Goal: Task Accomplishment & Management: Manage account settings

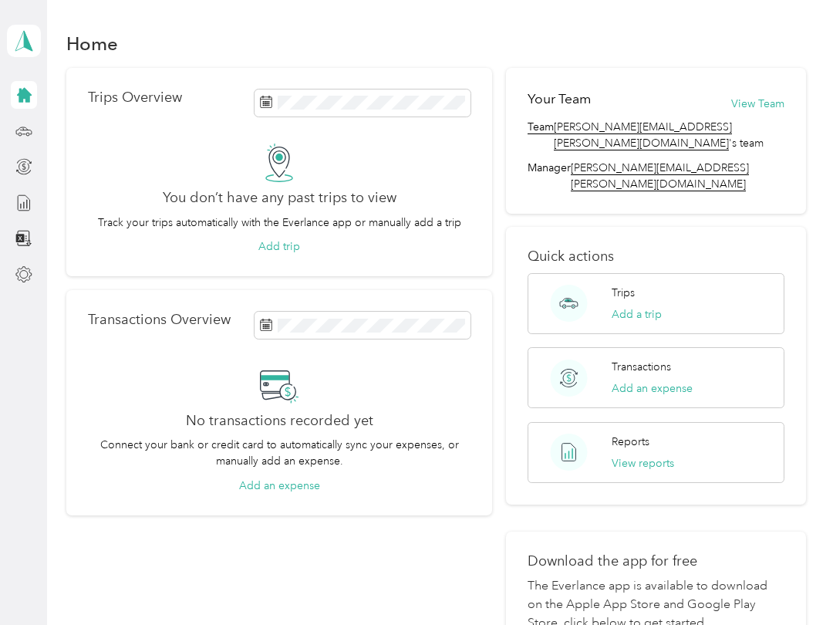
click at [89, 146] on div "You don’t have any past trips to view Track your trips automatically with the E…" at bounding box center [279, 199] width 383 height 112
click at [139, 89] on p "Trips Overview" at bounding box center [135, 97] width 94 height 16
click at [31, 125] on icon at bounding box center [23, 131] width 17 height 17
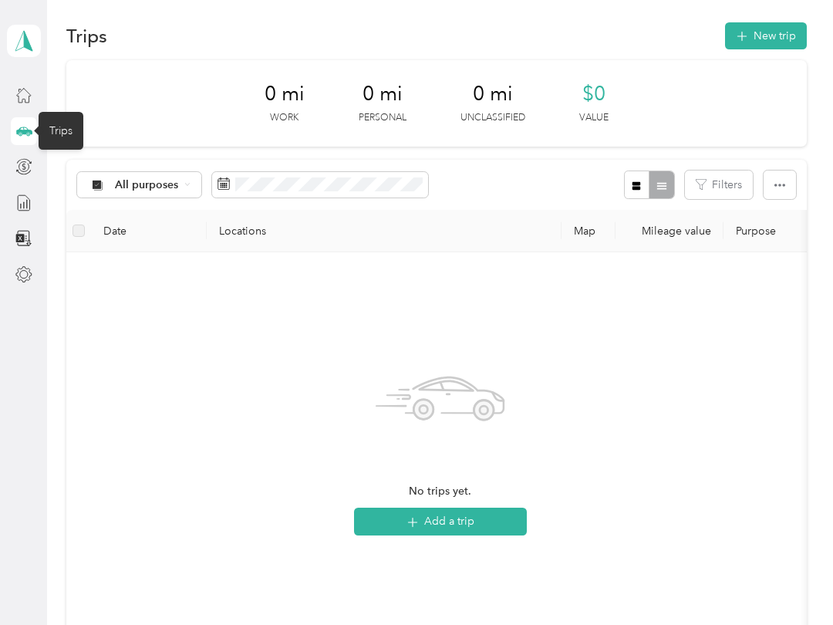
scroll to position [7, 0]
click at [695, 292] on div "No trips yet. Add a trip" at bounding box center [440, 448] width 723 height 367
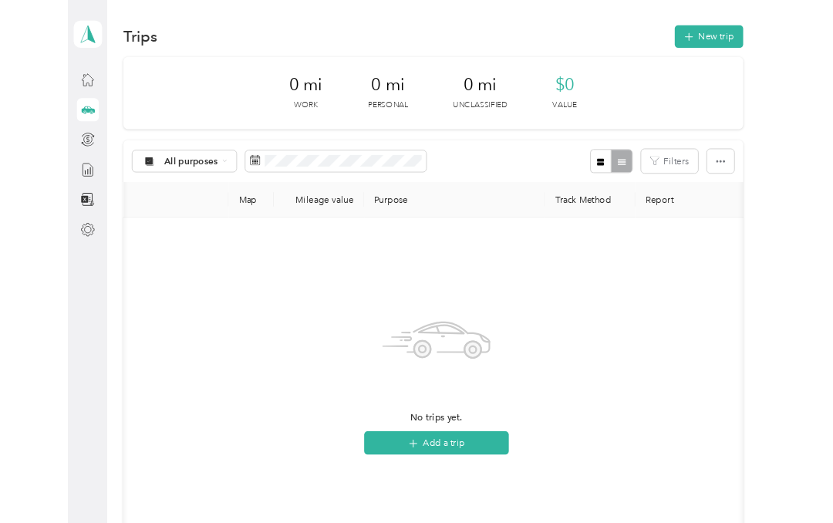
scroll to position [0, 0]
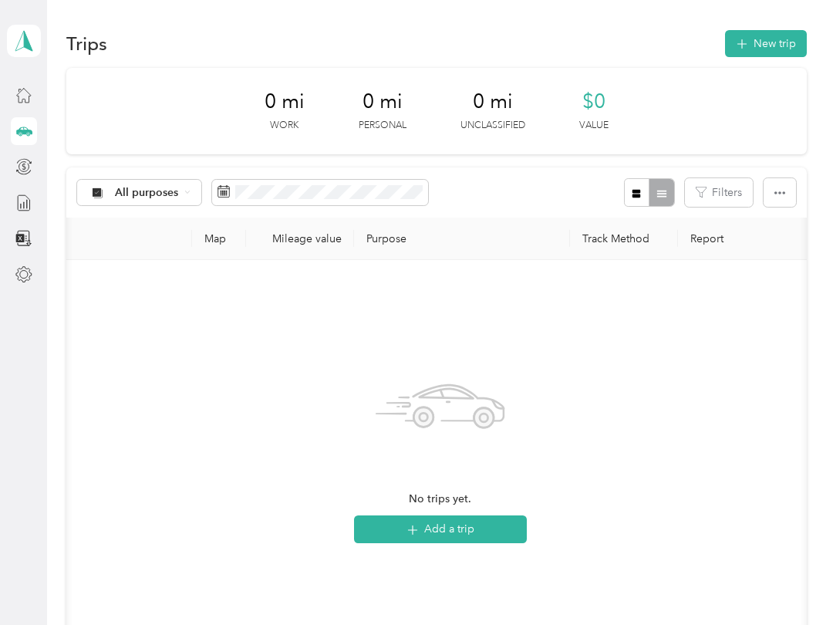
click at [228, 201] on span at bounding box center [320, 193] width 216 height 26
click at [225, 189] on icon at bounding box center [224, 191] width 12 height 12
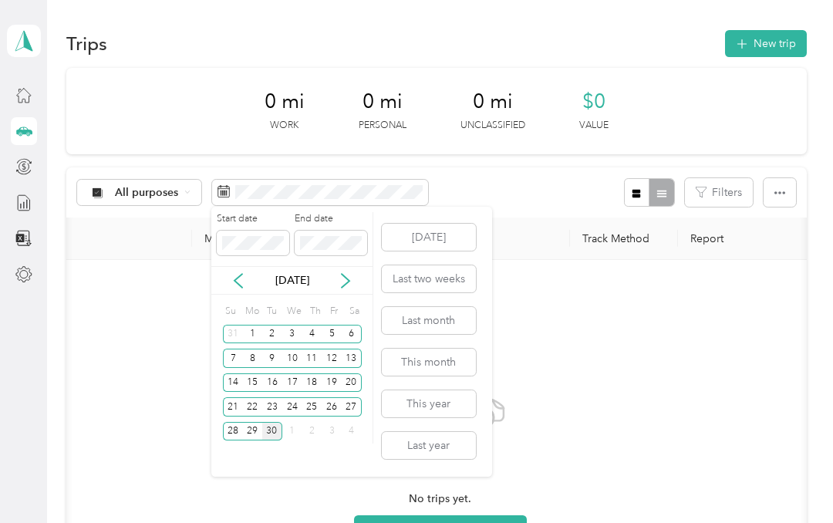
click at [314, 386] on div "18" at bounding box center [312, 382] width 20 height 19
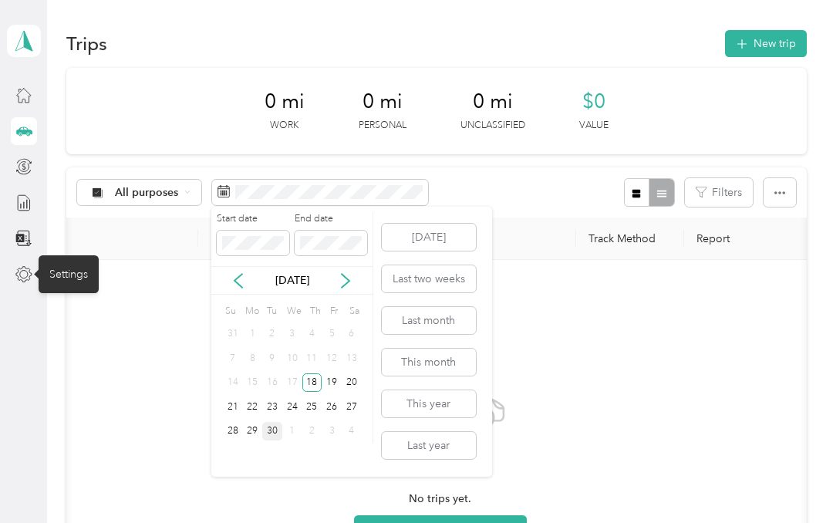
click at [70, 281] on div "Settings" at bounding box center [69, 274] width 60 height 38
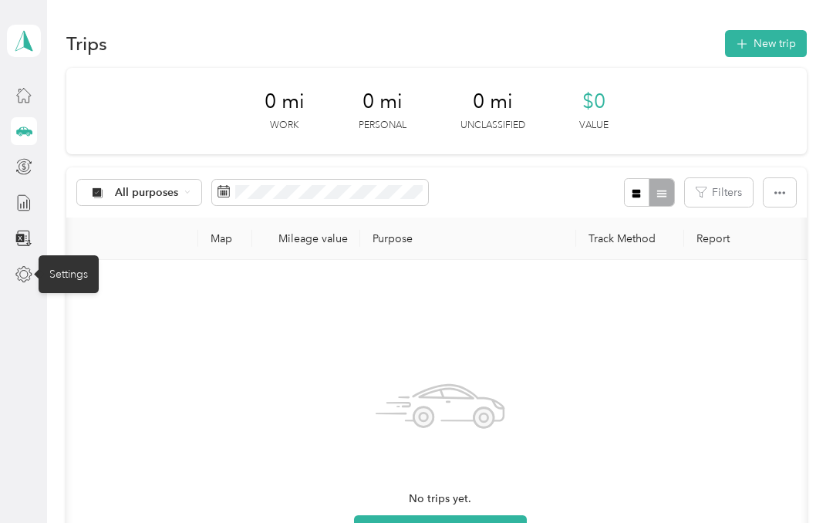
click at [83, 273] on div "Settings" at bounding box center [69, 274] width 60 height 38
click at [77, 275] on div "Settings" at bounding box center [69, 274] width 60 height 38
click at [75, 275] on div "Settings" at bounding box center [69, 274] width 60 height 38
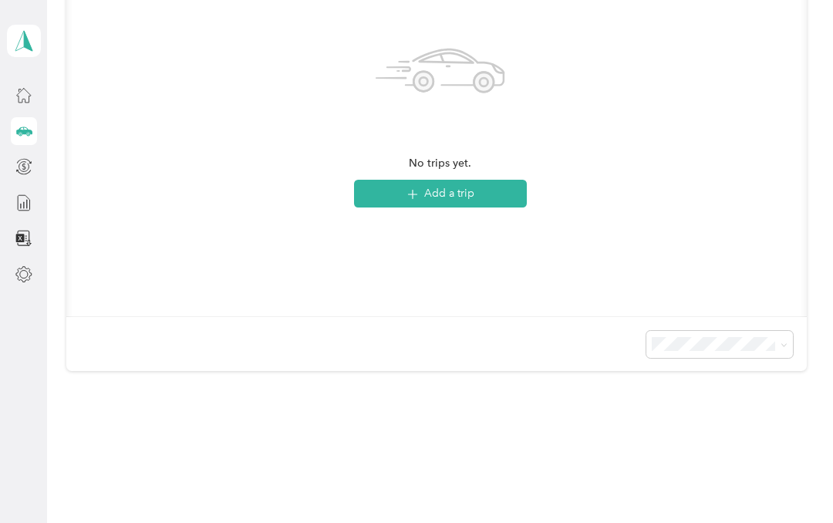
click at [782, 264] on div "No trips yet. Add a trip" at bounding box center [440, 120] width 723 height 367
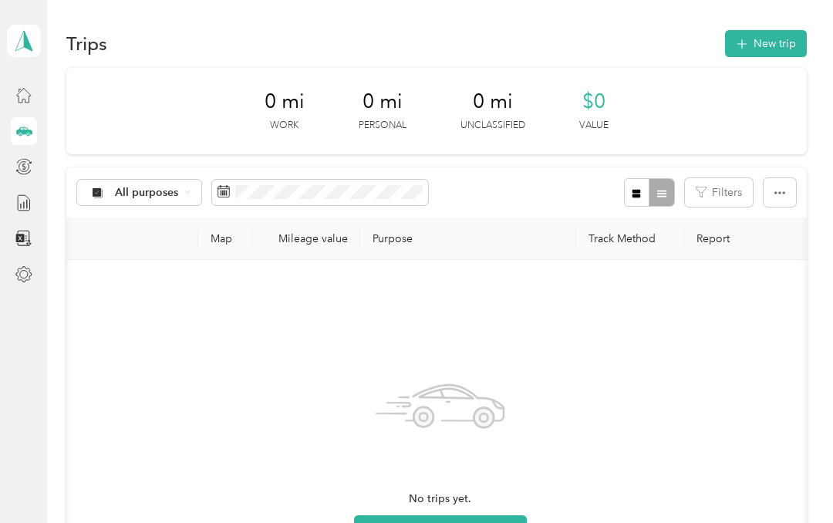
click at [30, 58] on div "[PERSON_NAME] Personal dashboard" at bounding box center [24, 41] width 34 height 54
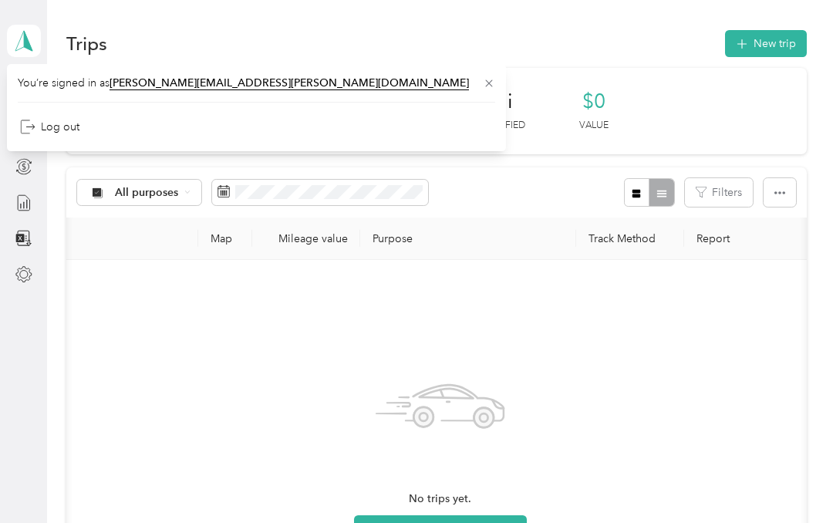
click at [371, 349] on div "No trips yet. Add a trip" at bounding box center [440, 442] width 173 height 201
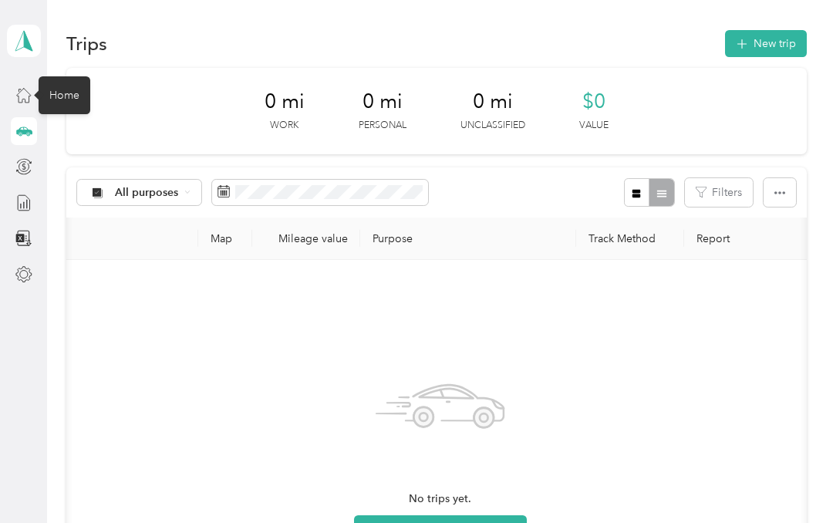
click at [68, 104] on div "Home" at bounding box center [65, 95] width 52 height 38
click at [18, 88] on icon at bounding box center [23, 94] width 17 height 17
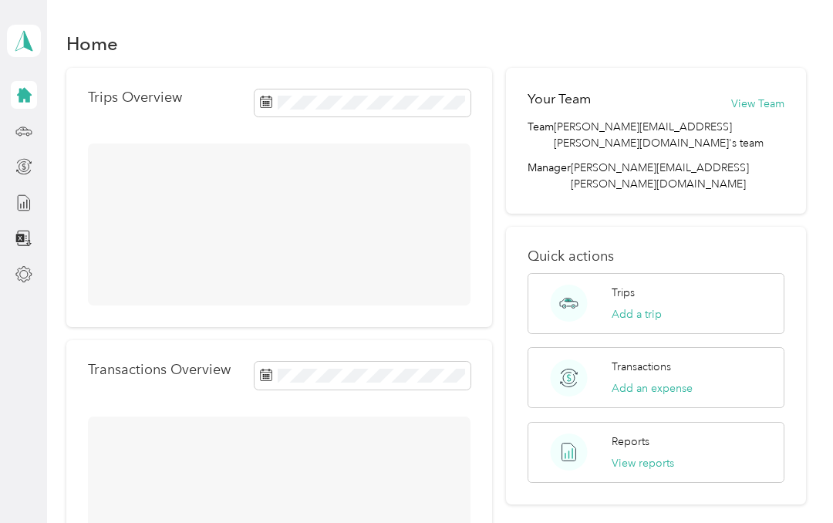
click at [74, 98] on div "Home" at bounding box center [65, 95] width 52 height 38
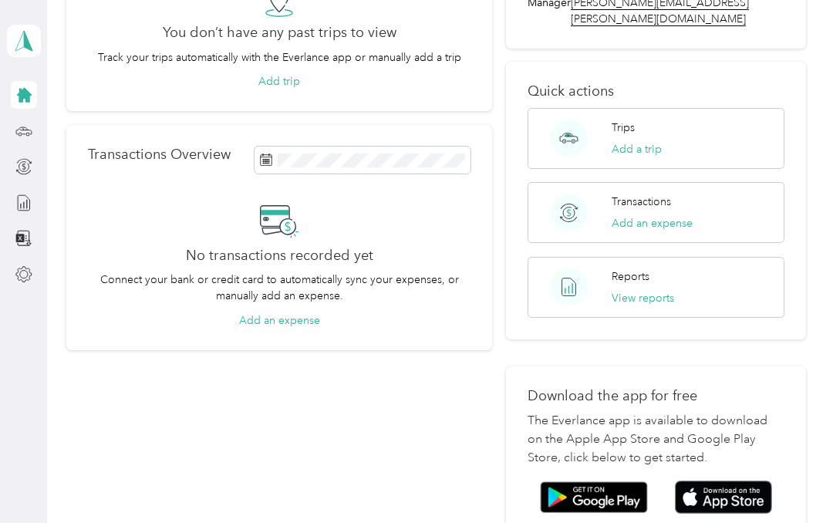
scroll to position [161, 0]
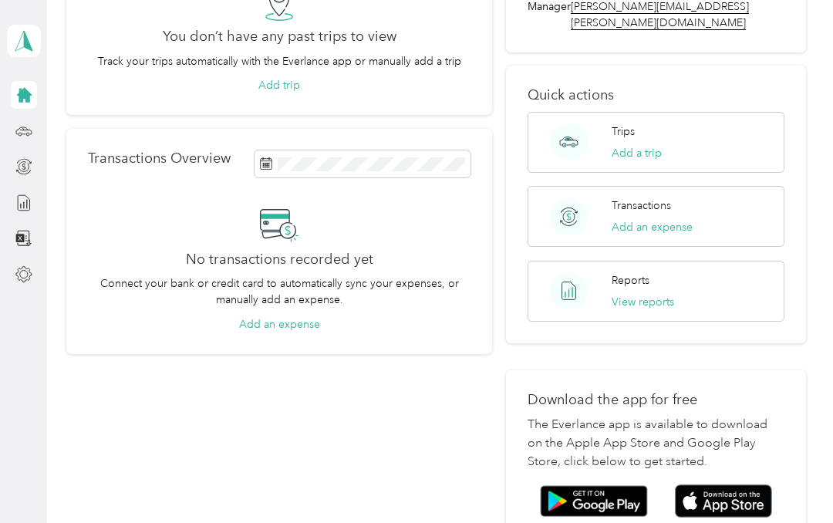
click at [653, 294] on button "View reports" at bounding box center [643, 302] width 62 height 16
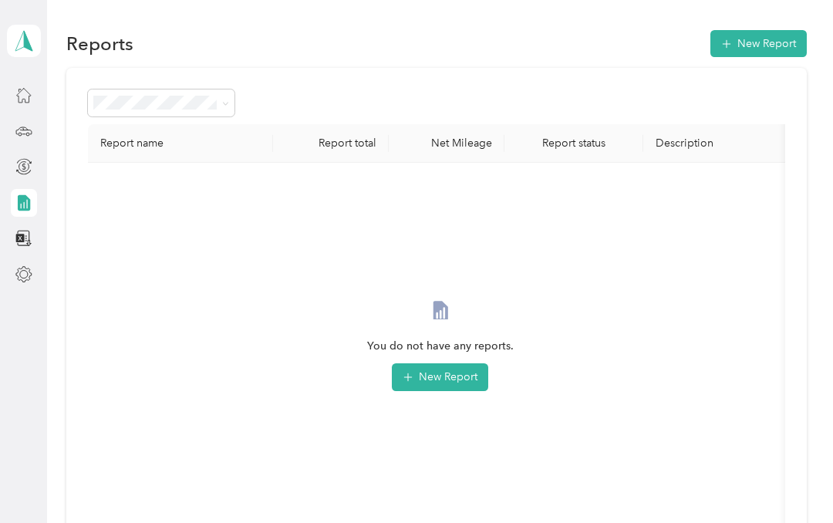
click at [227, 107] on icon at bounding box center [225, 103] width 7 height 7
click at [159, 179] on span "Needs approval" at bounding box center [138, 185] width 79 height 13
click at [29, 99] on icon at bounding box center [23, 96] width 14 height 14
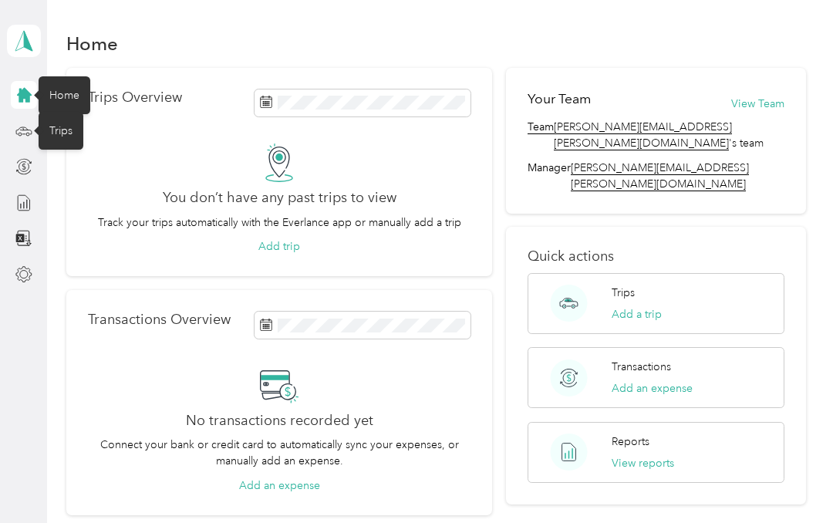
click at [56, 144] on div "Trips" at bounding box center [61, 131] width 45 height 38
click at [70, 127] on div "Trips" at bounding box center [61, 131] width 45 height 38
